Goal: Task Accomplishment & Management: Use online tool/utility

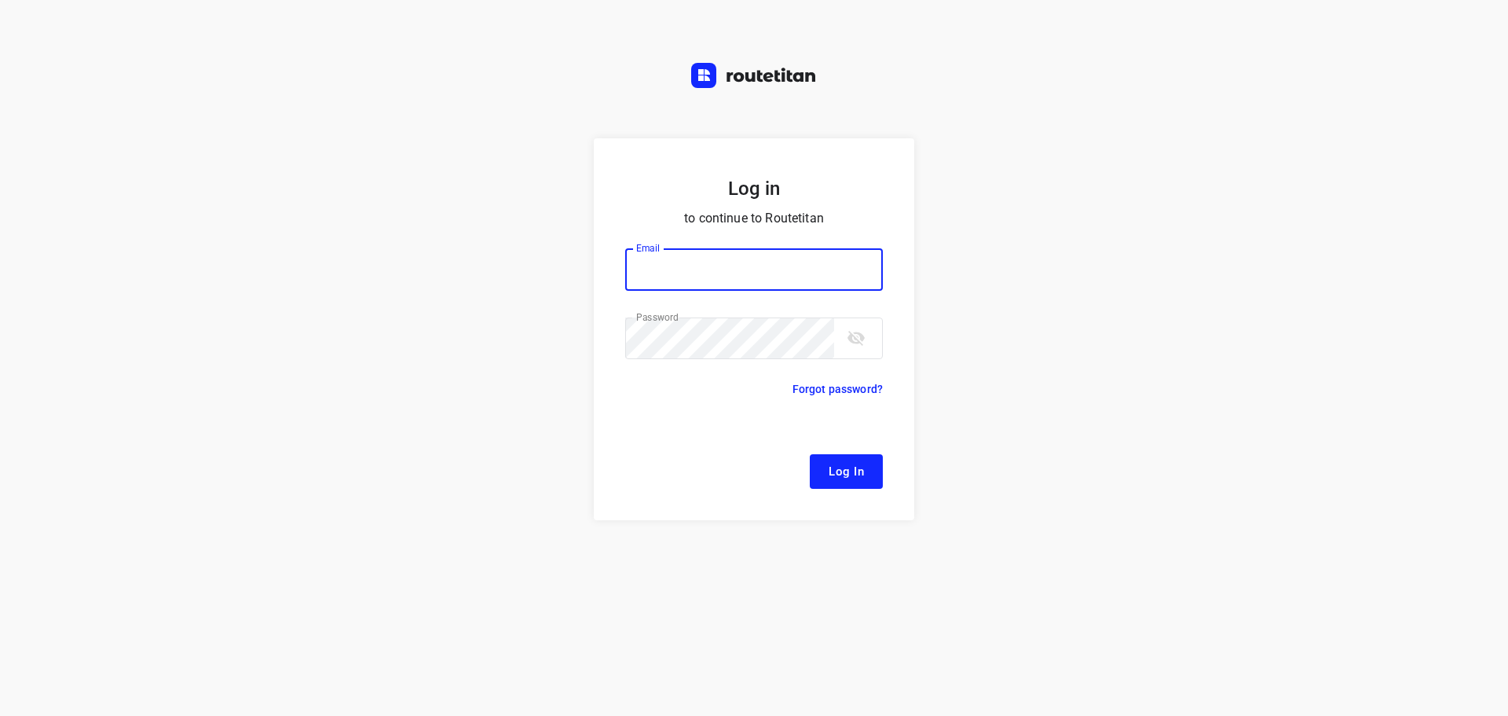
type input "[EMAIL_ADDRESS][DOMAIN_NAME]"
click at [865, 473] on button "Log In" at bounding box center [846, 471] width 73 height 35
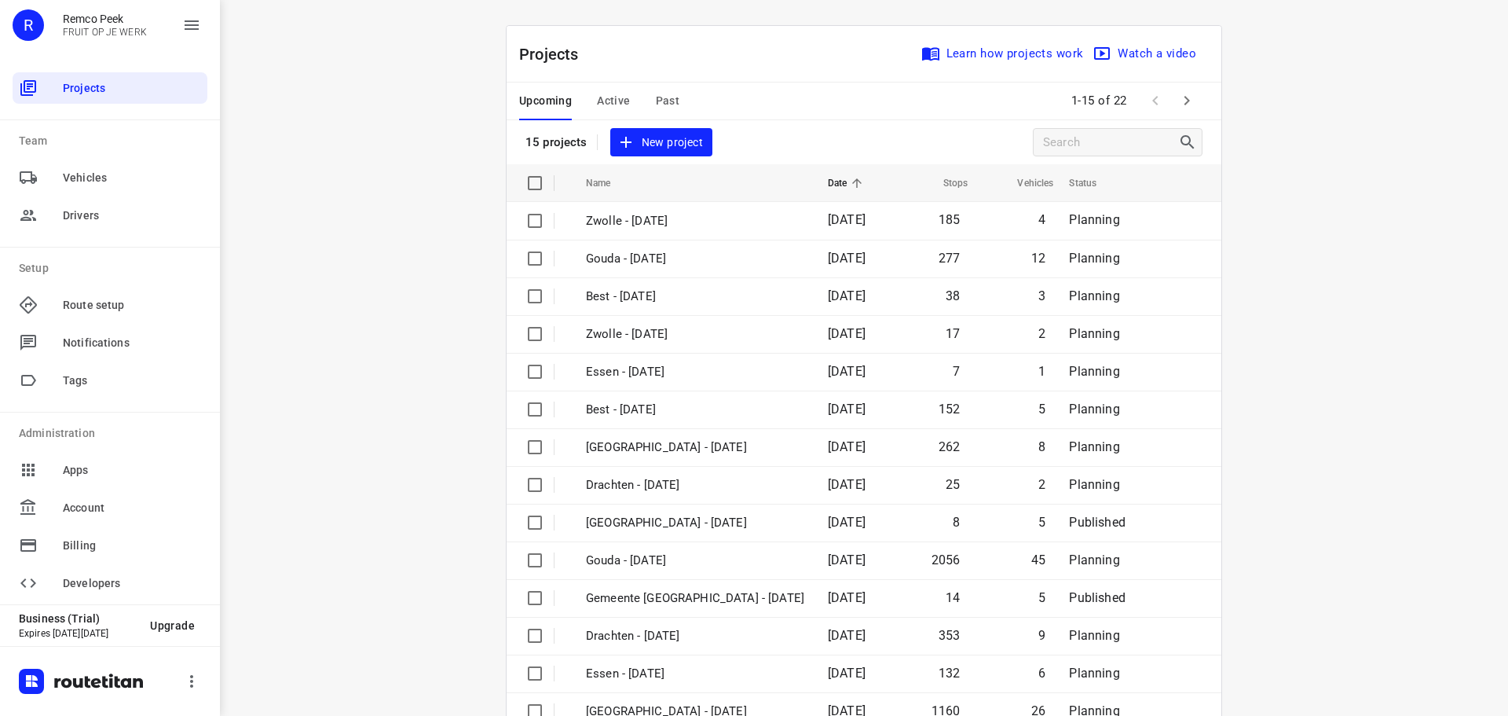
click at [608, 102] on span "Active" at bounding box center [613, 101] width 33 height 20
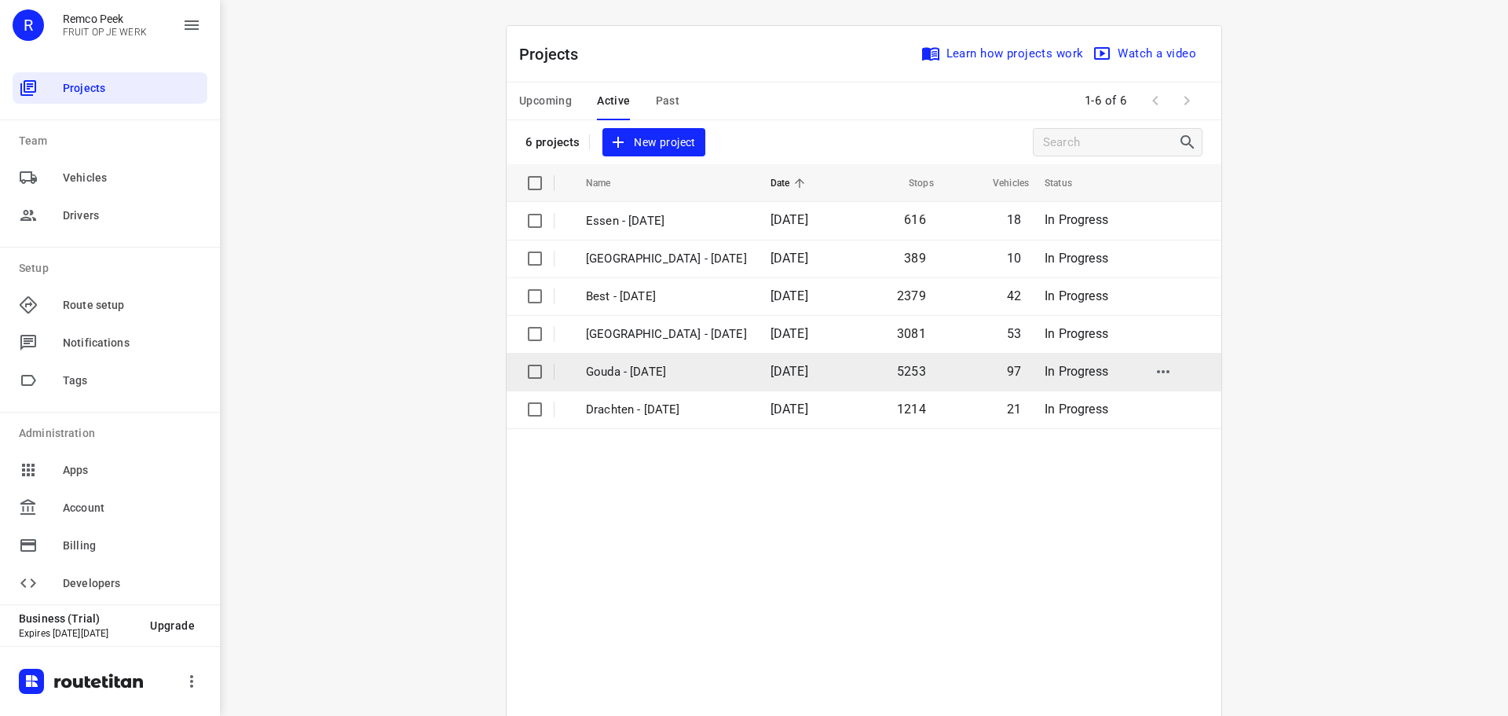
click at [636, 372] on p "Gouda - [DATE]" at bounding box center [666, 372] width 161 height 18
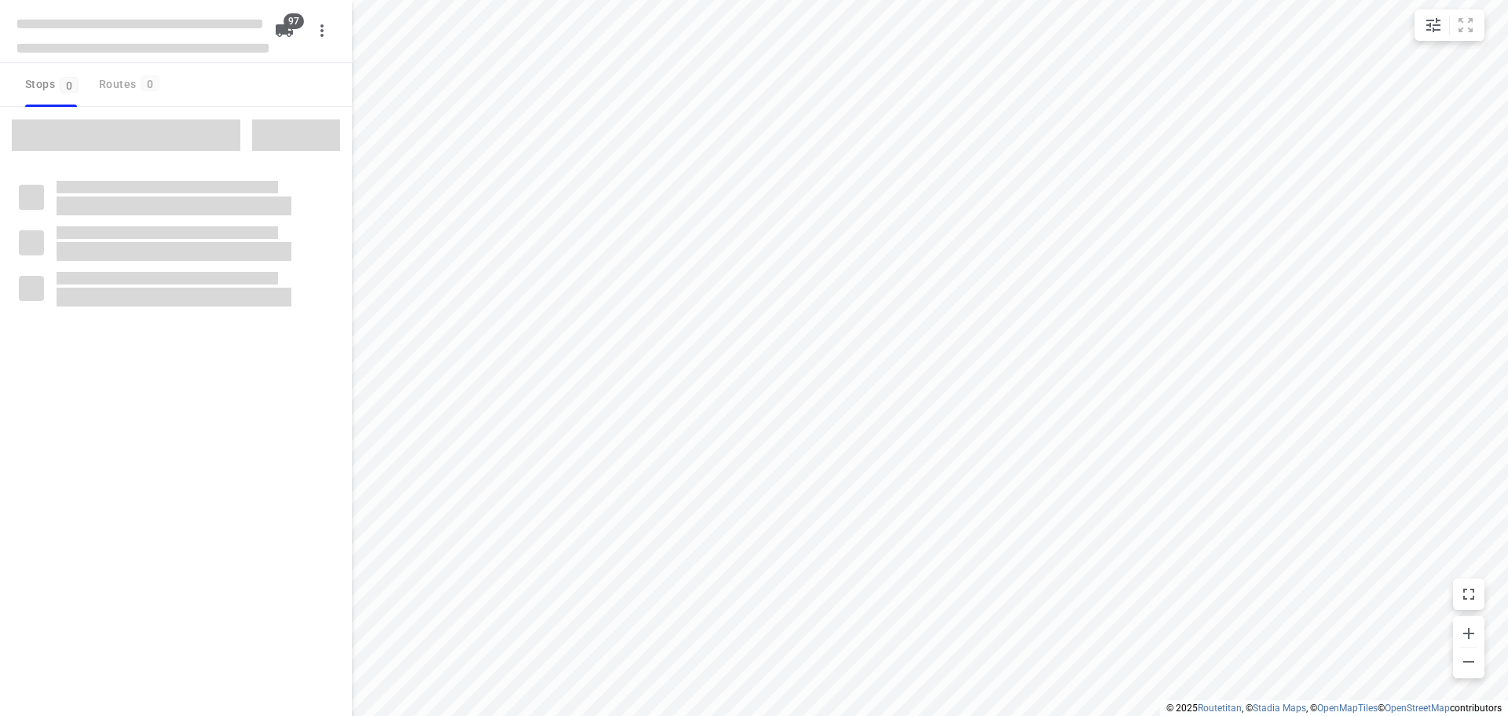
checkbox input "true"
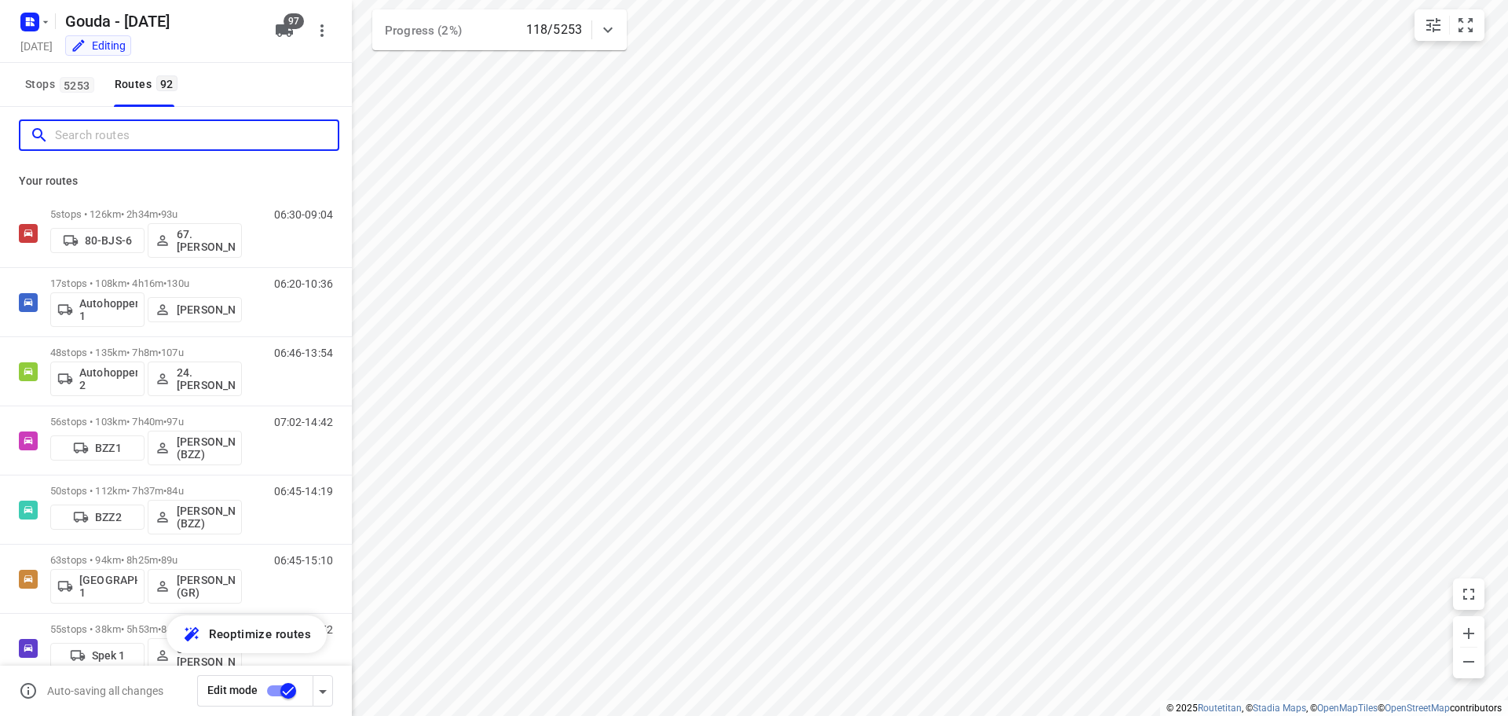
click at [117, 143] on input "Search routes" at bounding box center [196, 135] width 283 height 24
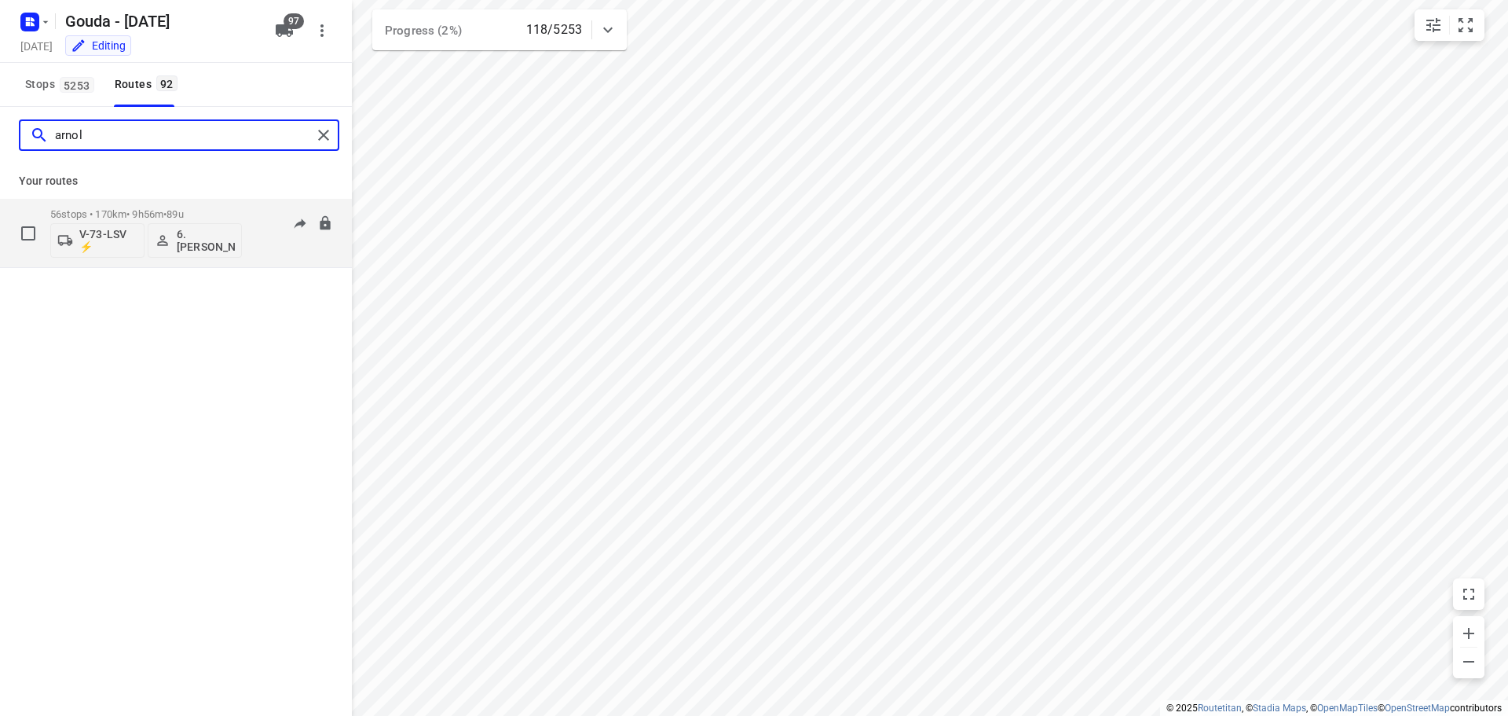
type input "arnol"
click at [168, 203] on div "56 stops • 170km • 9h56m • 89u V-73-LSV ⚡ 6. [PERSON_NAME]" at bounding box center [146, 232] width 192 height 65
